Goal: Task Accomplishment & Management: Use online tool/utility

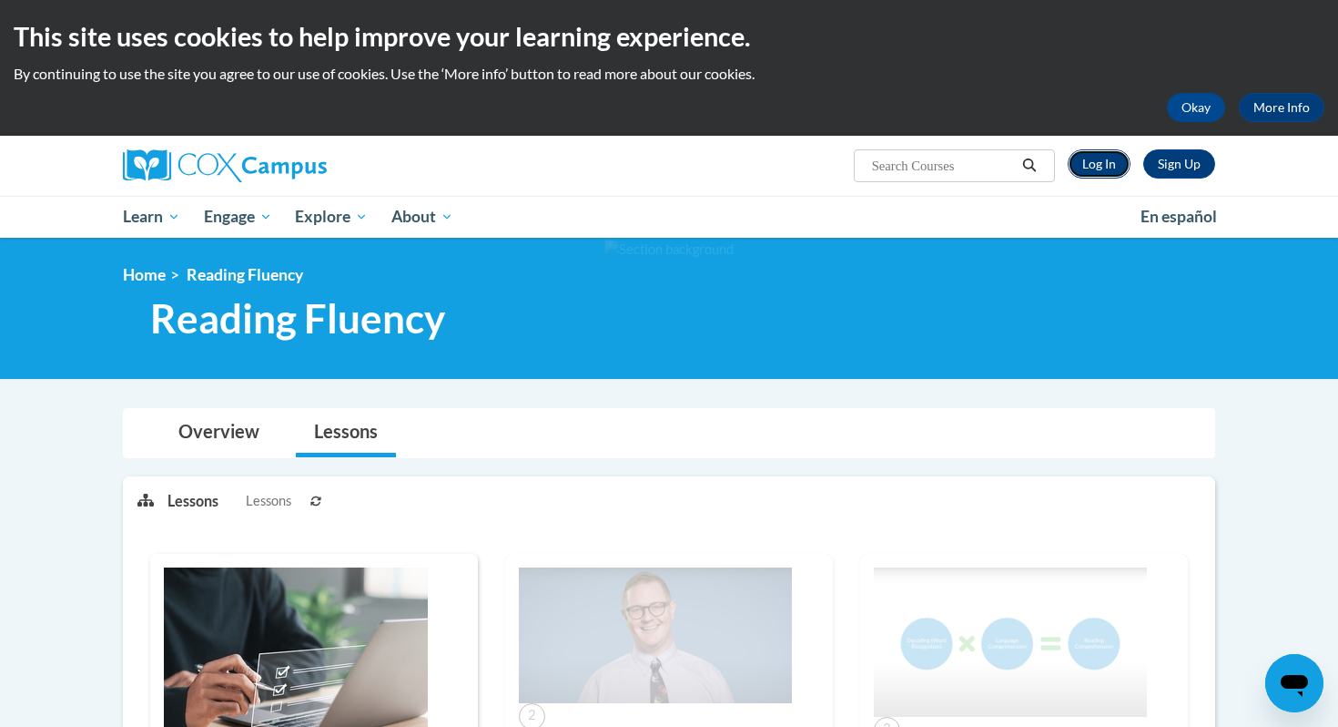
click at [658, 165] on link "Log In" at bounding box center [1099, 163] width 63 height 29
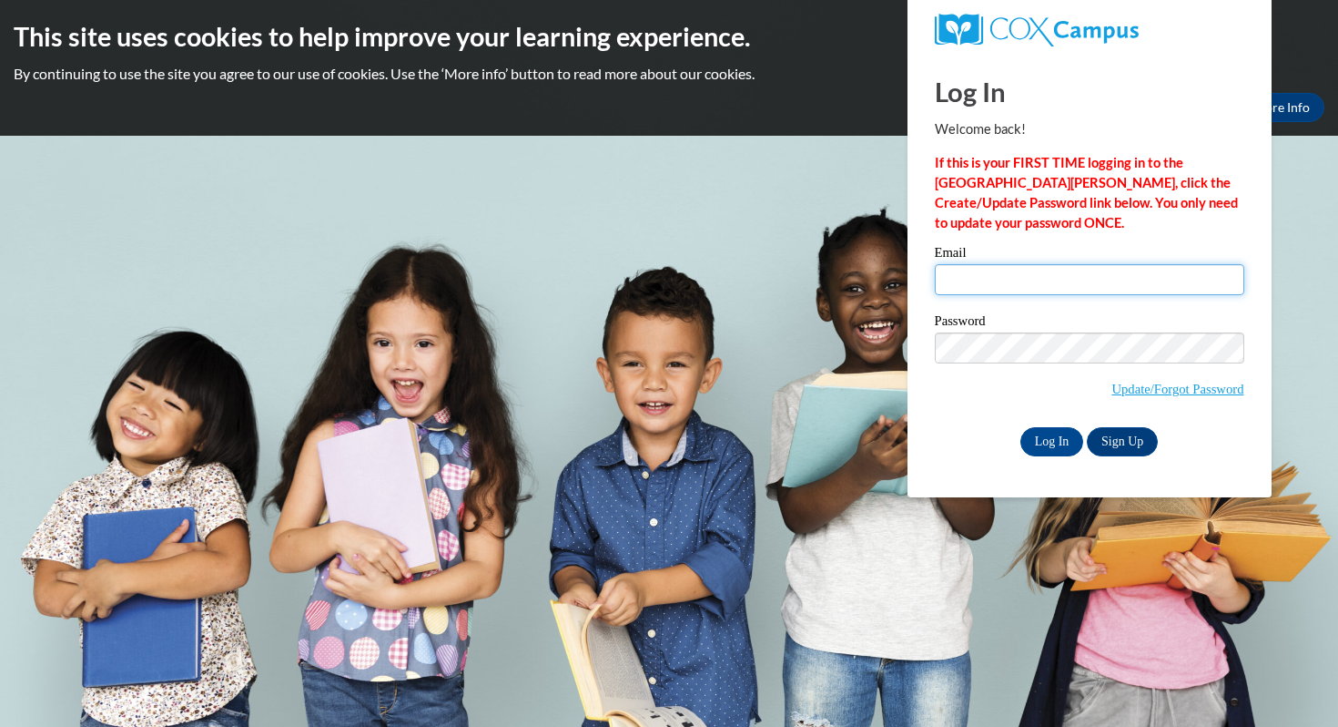
type input "mclark@kippatl.org"
click at [1030, 268] on input "mclark@kippatl.org" at bounding box center [1090, 279] width 310 height 31
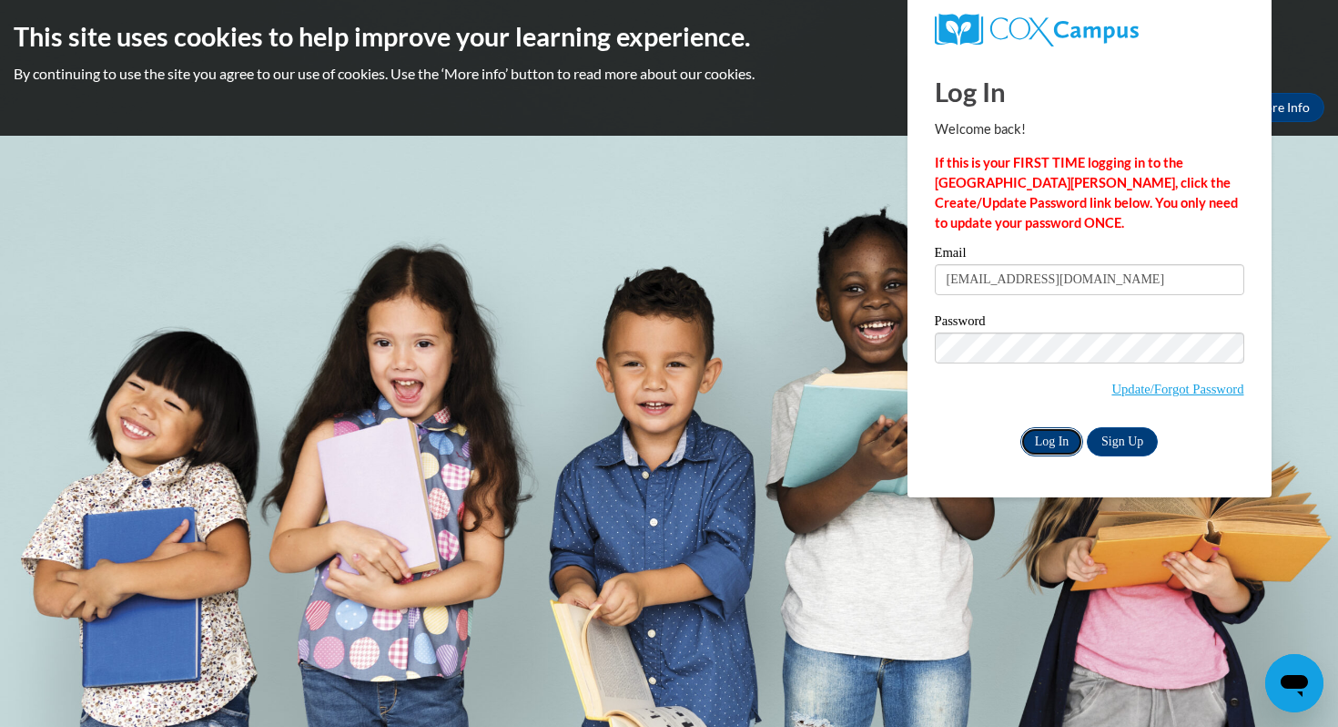
click at [1045, 439] on input "Log In" at bounding box center [1053, 441] width 64 height 29
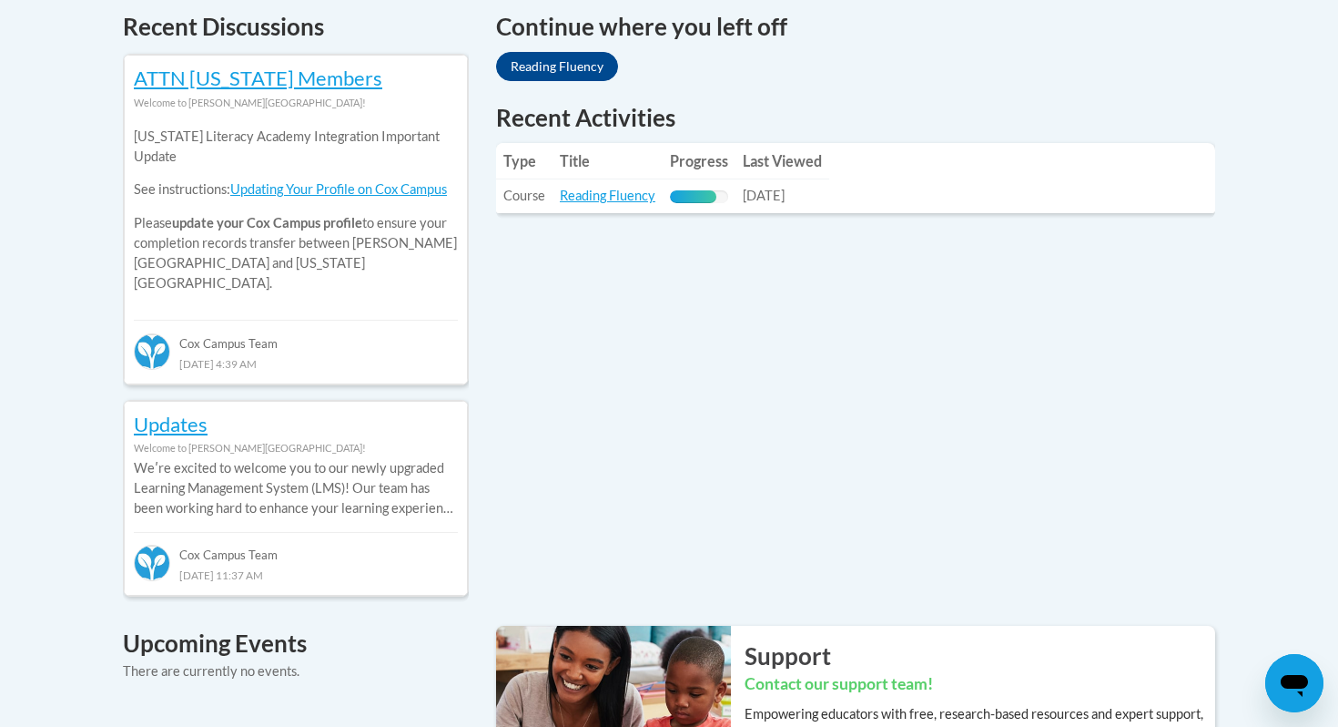
scroll to position [816, 0]
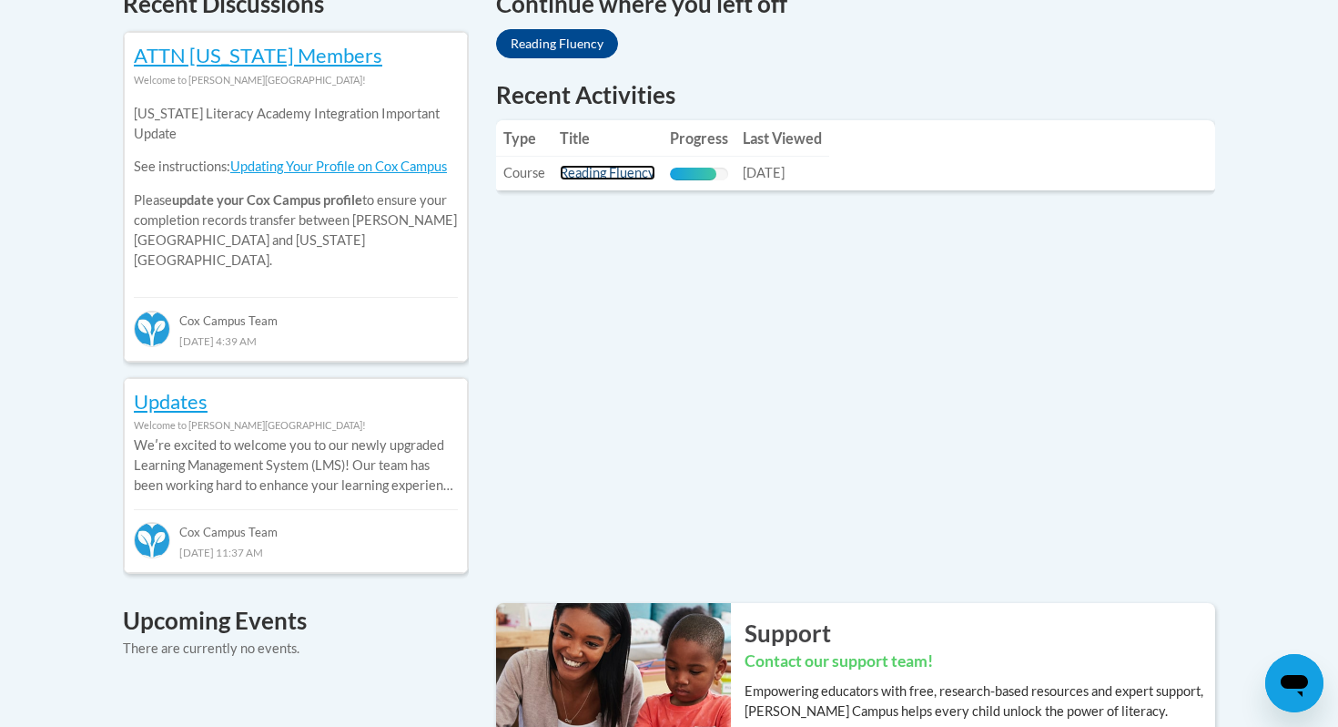
click at [608, 174] on link "Reading Fluency" at bounding box center [608, 172] width 96 height 15
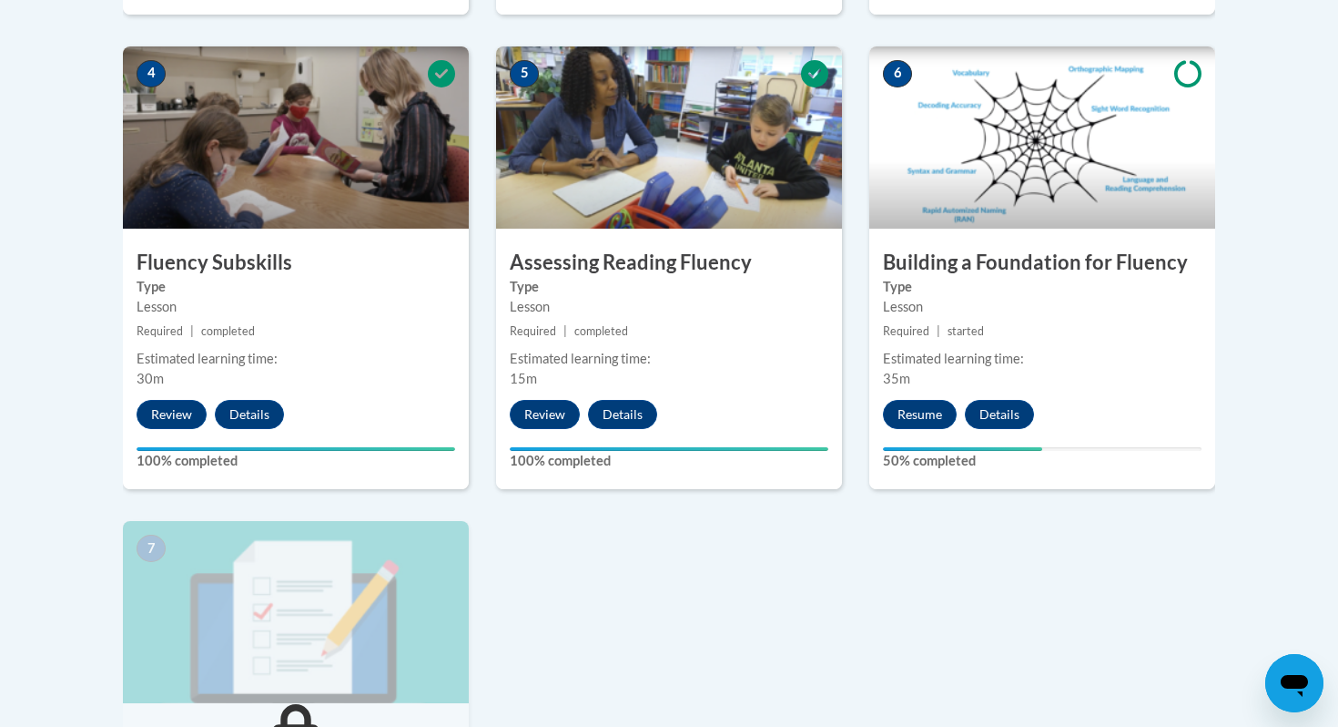
scroll to position [1159, 0]
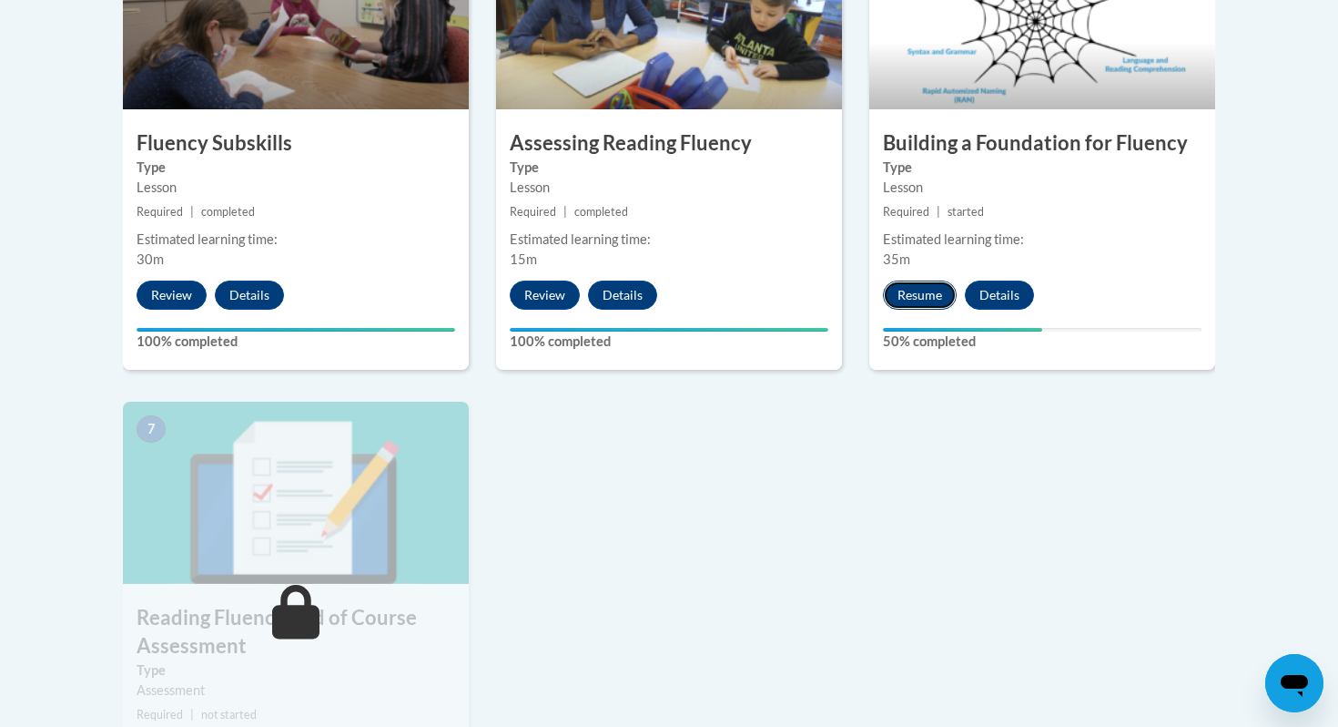
click at [912, 296] on button "Resume" at bounding box center [920, 294] width 74 height 29
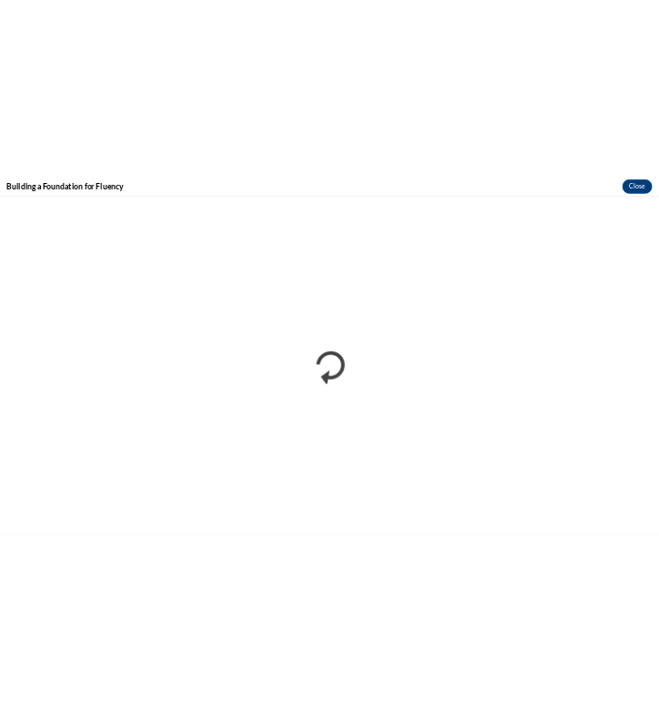
scroll to position [0, 0]
